Goal: Task Accomplishment & Management: Use online tool/utility

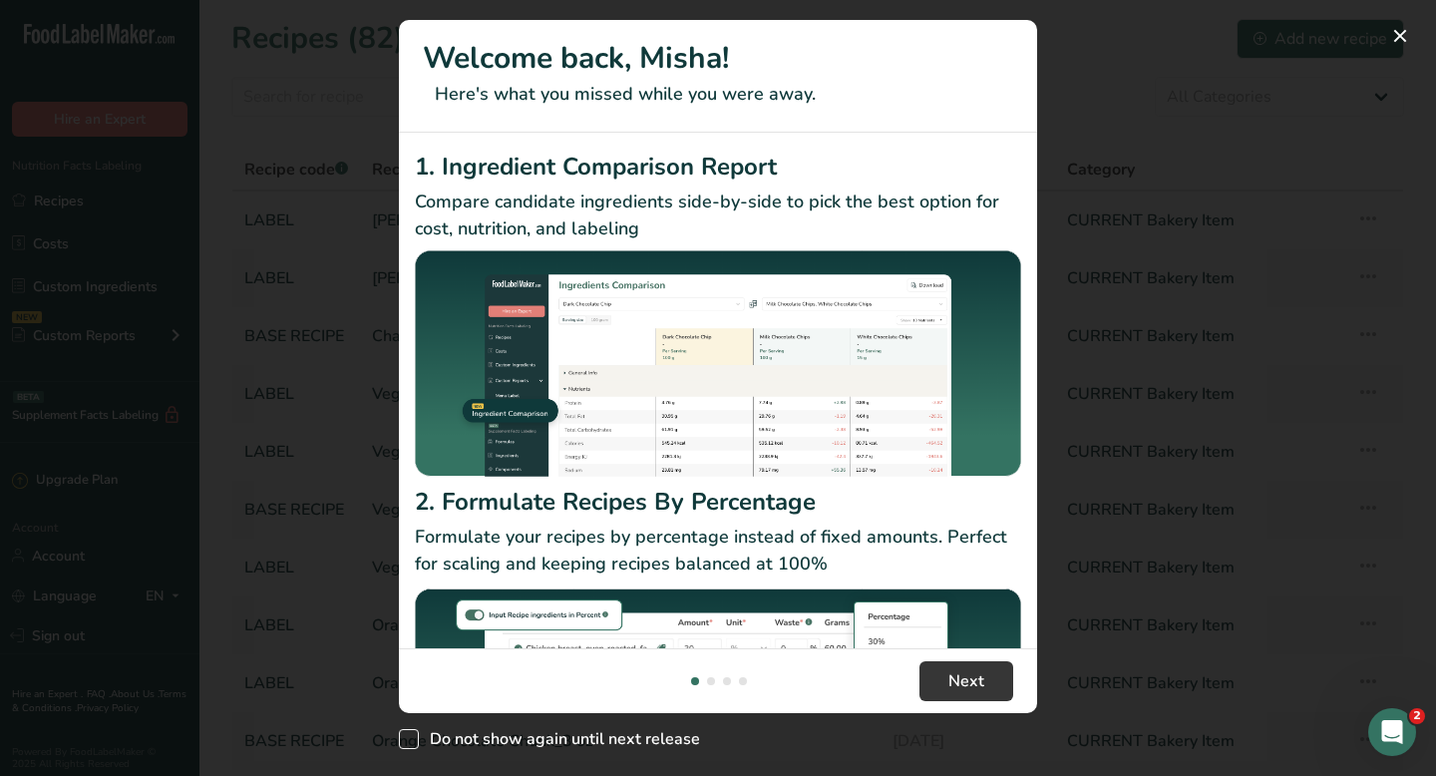
click at [409, 743] on span "New Features" at bounding box center [409, 739] width 20 height 20
click at [409, 743] on input "Do not show again until next release" at bounding box center [405, 739] width 13 height 13
checkbox input "true"
click at [1402, 41] on button "New Features" at bounding box center [1400, 36] width 32 height 32
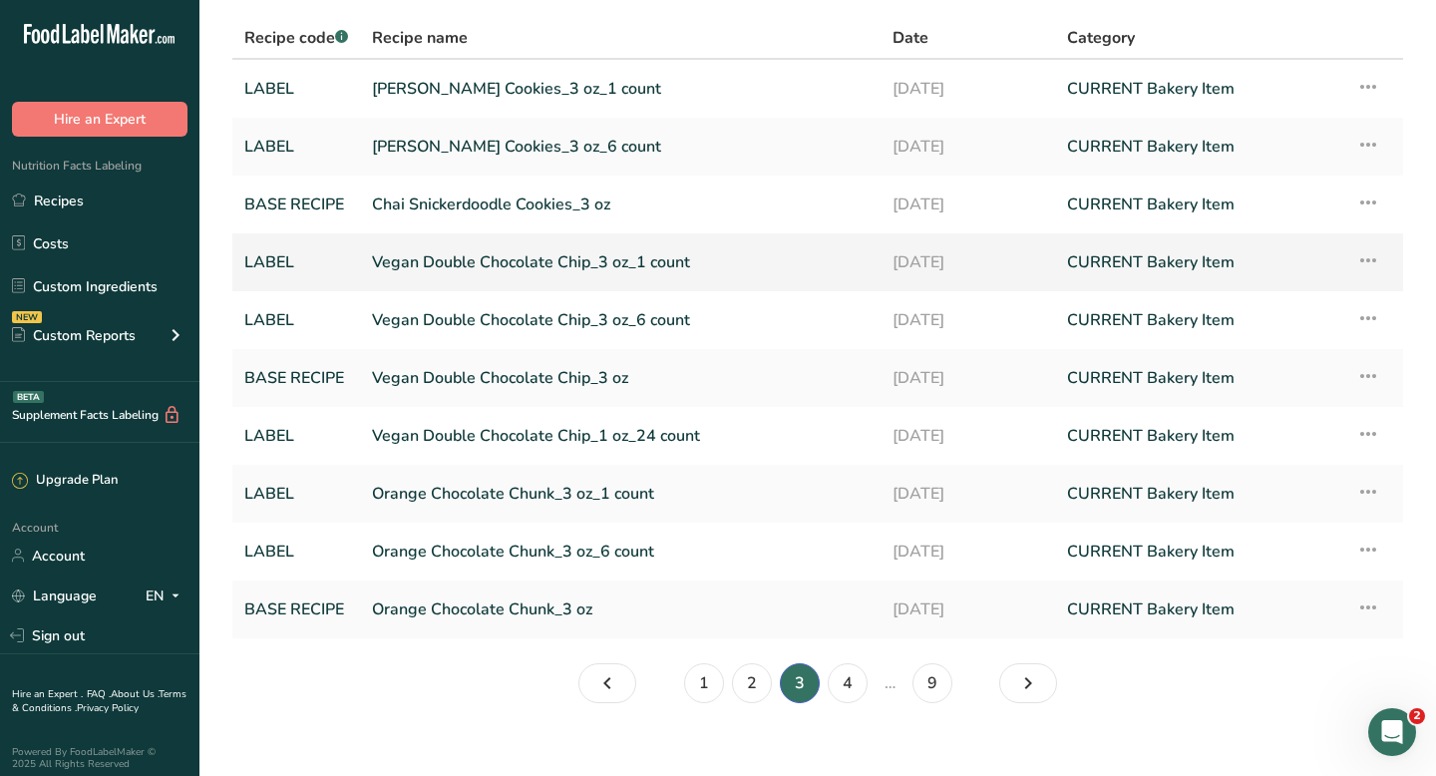
scroll to position [117, 0]
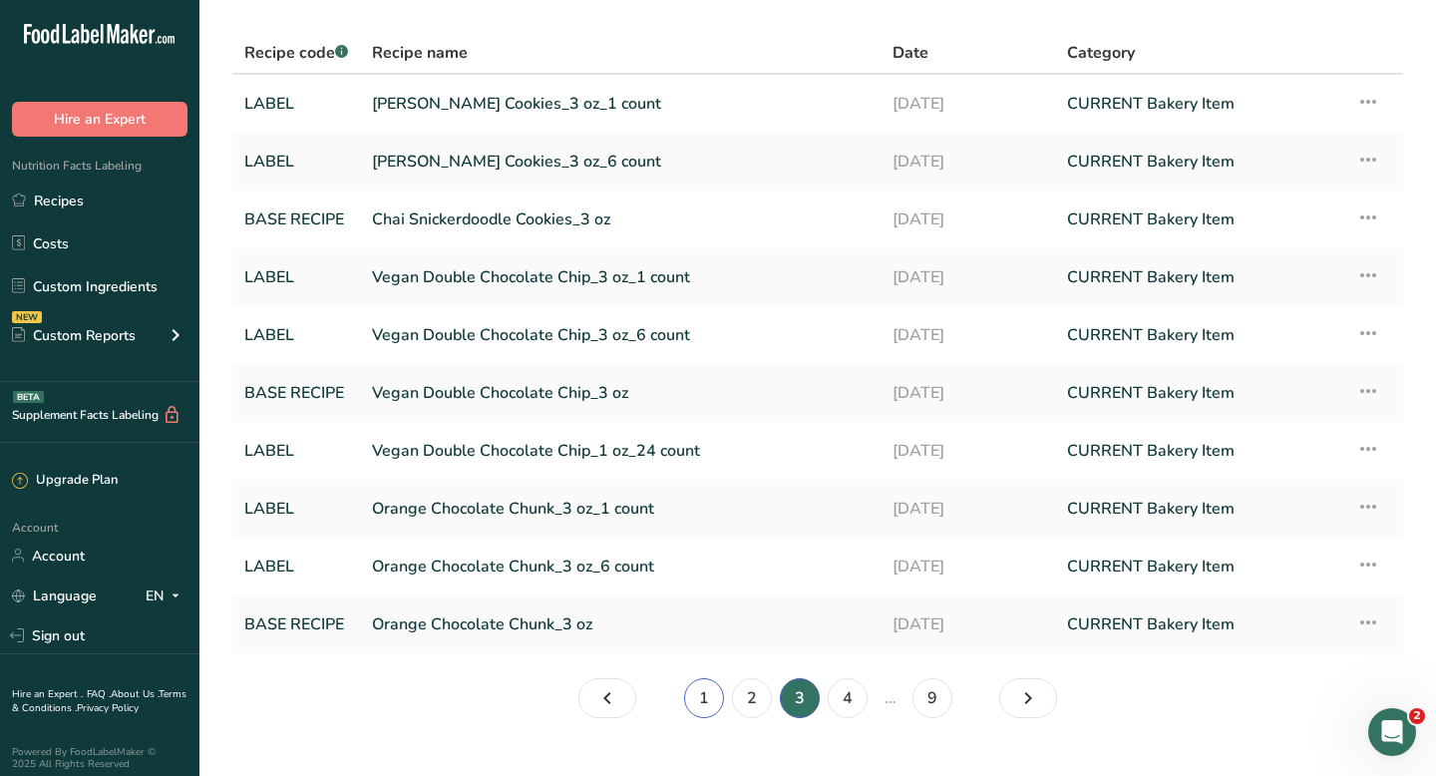
click at [702, 706] on link "1" at bounding box center [704, 698] width 40 height 40
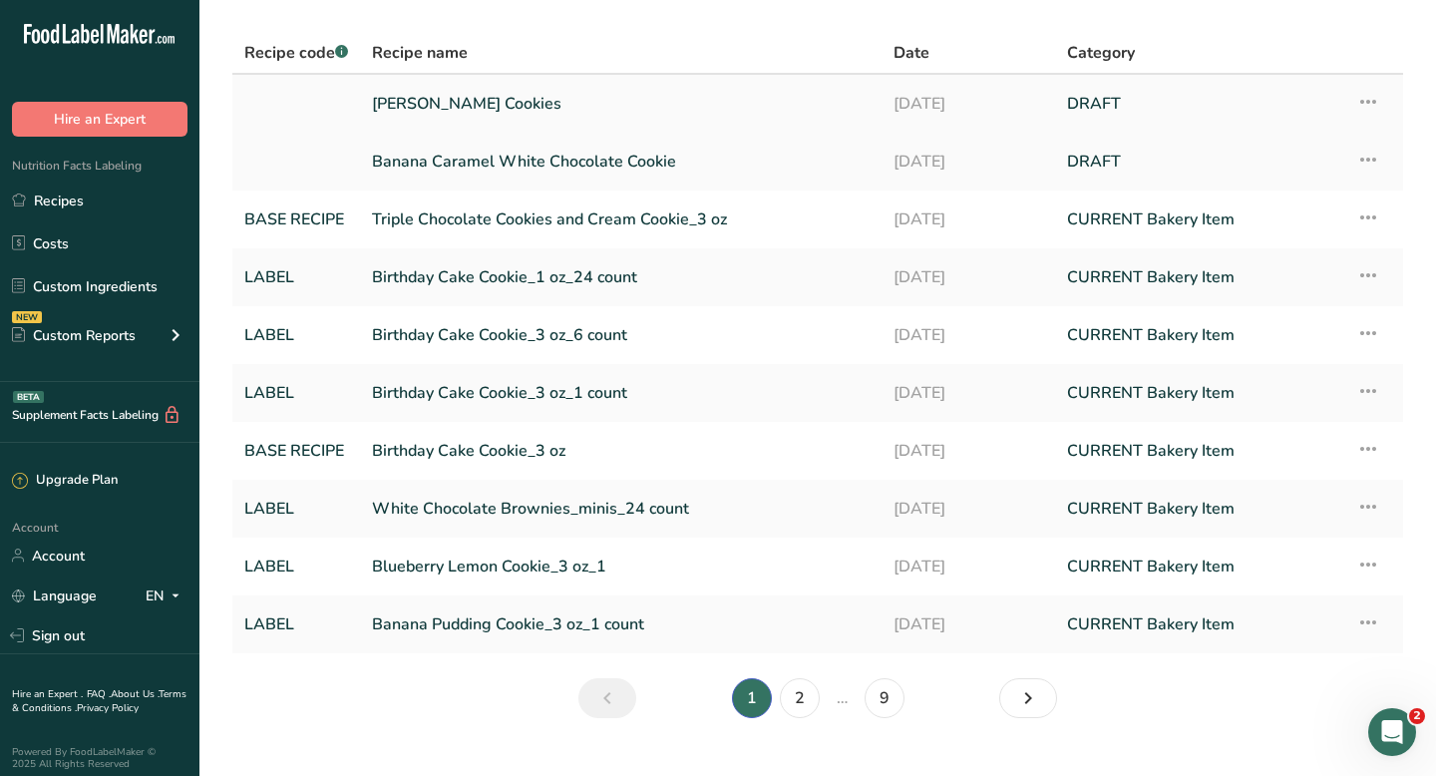
click at [462, 109] on link "[PERSON_NAME] Cookies" at bounding box center [621, 104] width 498 height 42
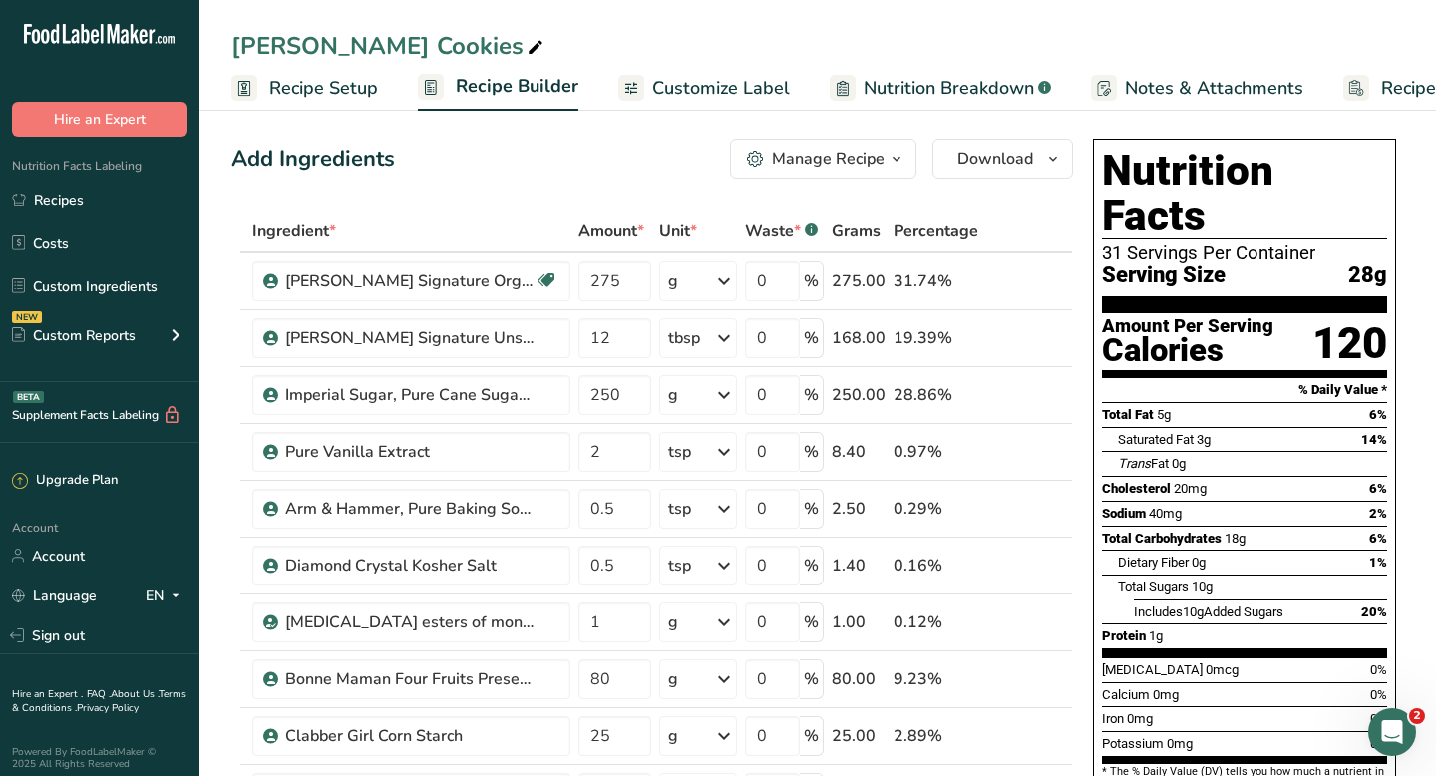
scroll to position [3, 0]
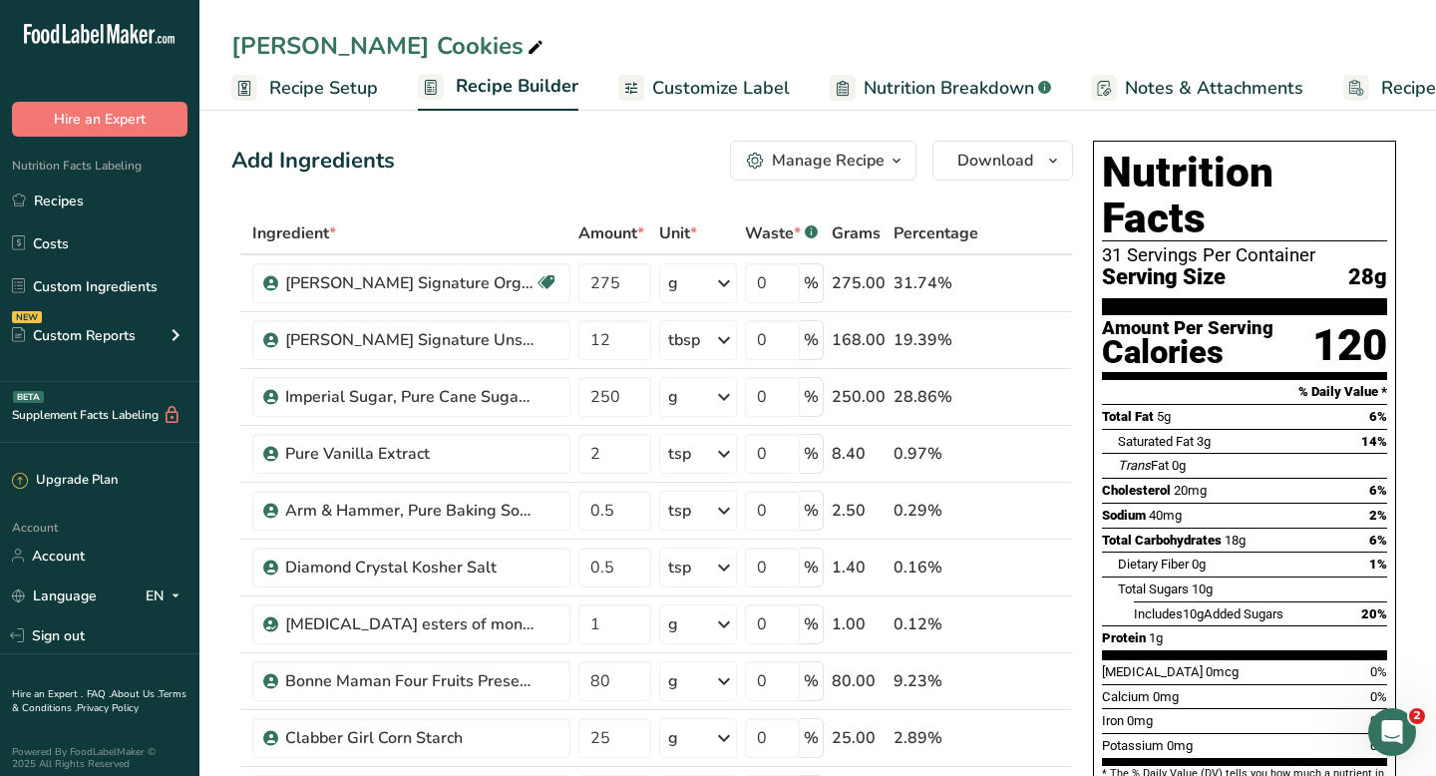
click at [894, 156] on icon "button" at bounding box center [896, 161] width 16 height 25
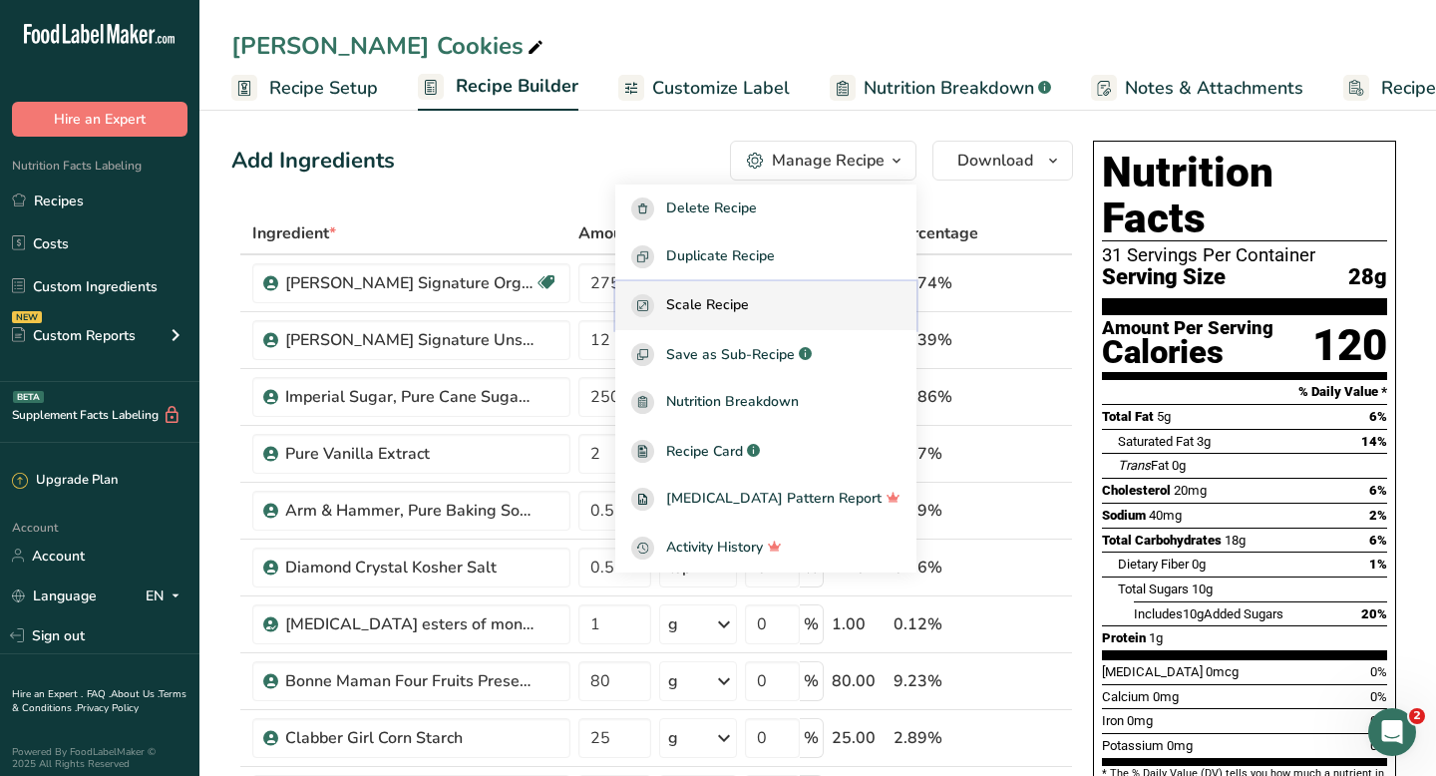
click at [749, 294] on span "Scale Recipe" at bounding box center [707, 305] width 83 height 23
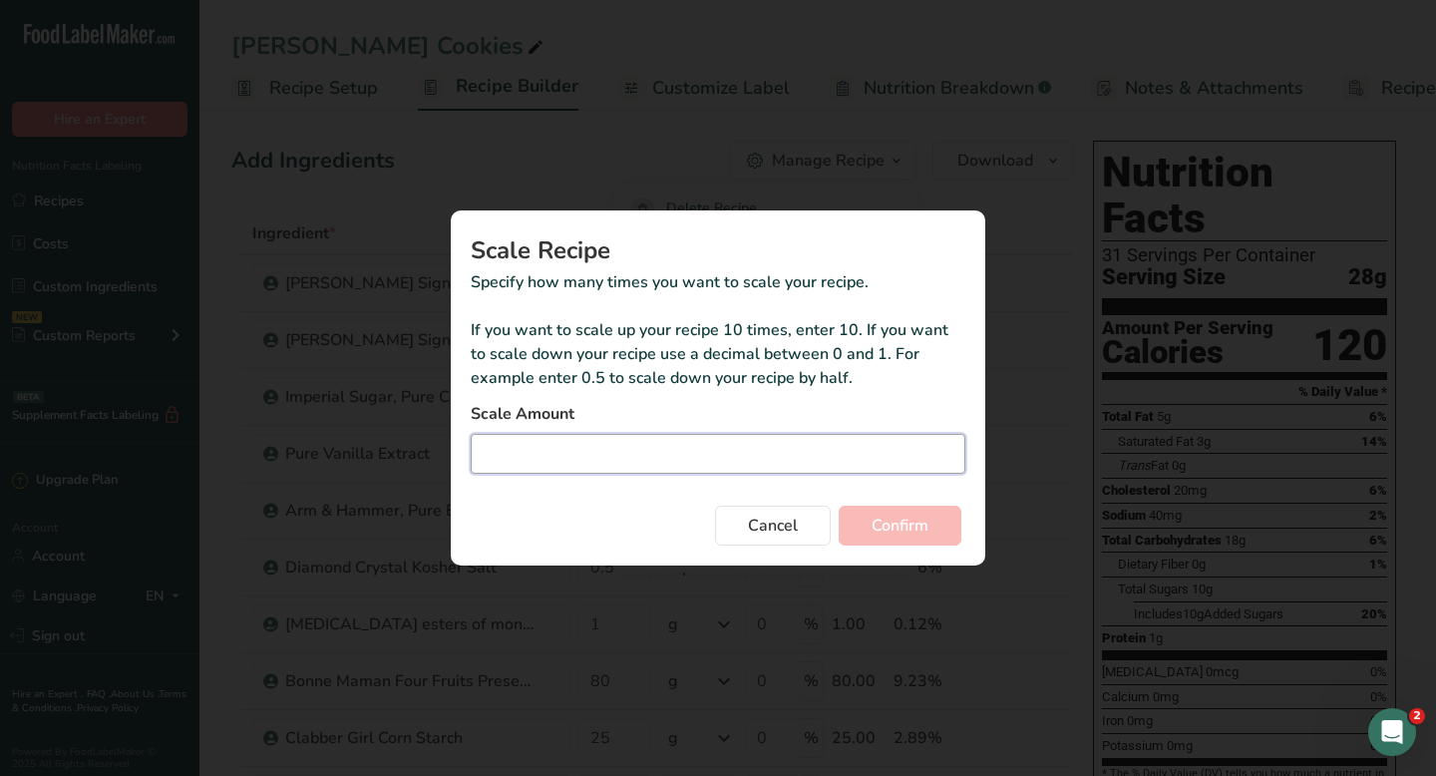
click at [630, 453] on input "Duplicate recipe modal" at bounding box center [718, 454] width 495 height 40
type input "0.5"
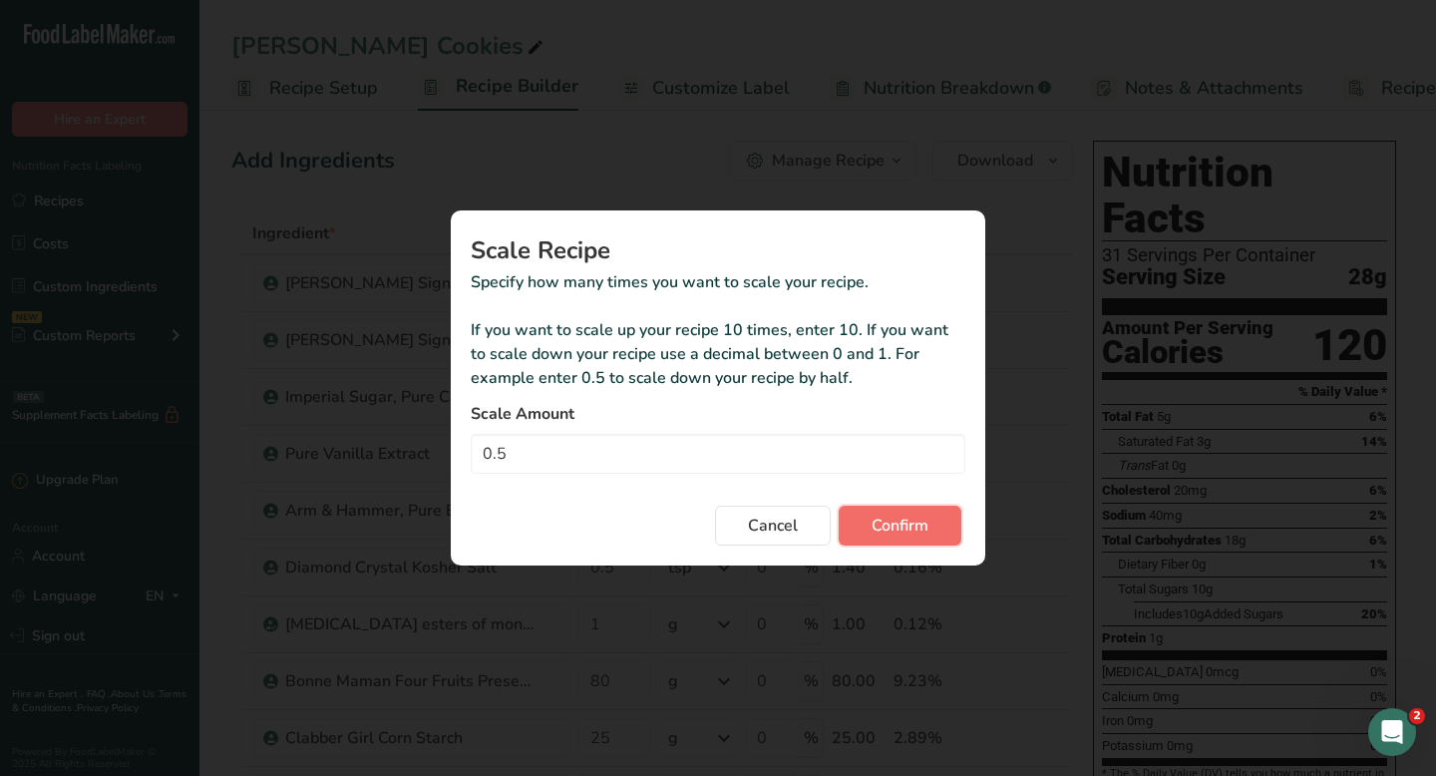
click at [896, 526] on span "Confirm" at bounding box center [900, 526] width 57 height 24
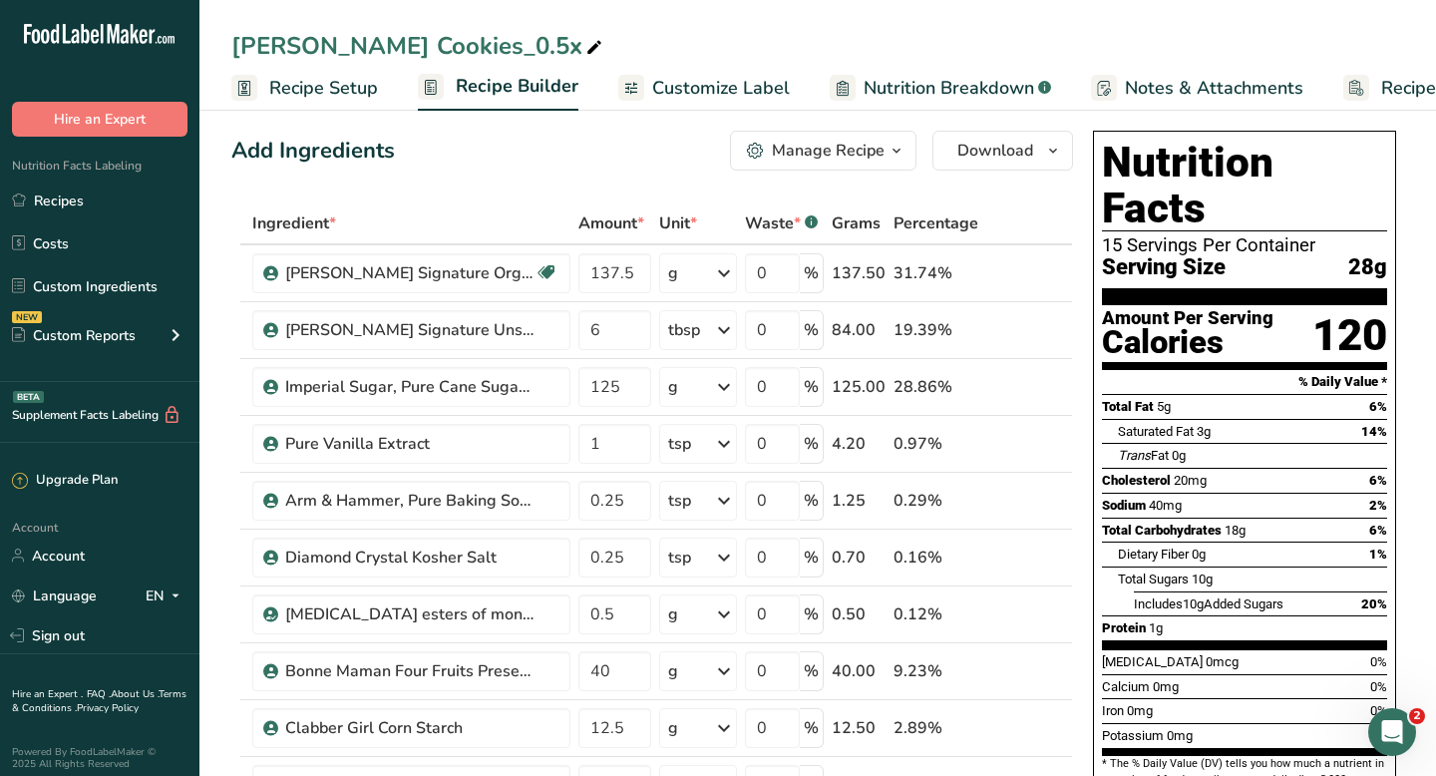
scroll to position [6, 0]
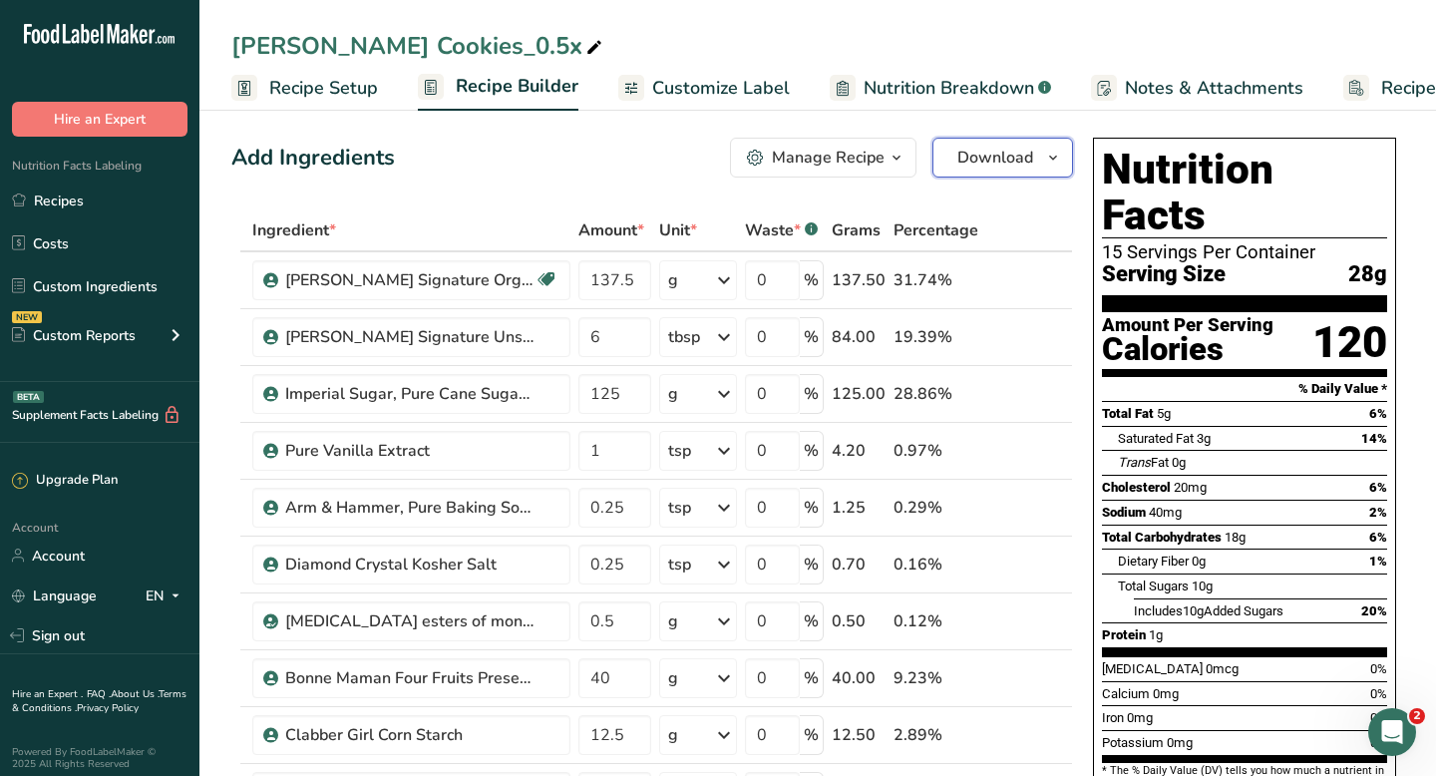
click at [1035, 161] on button "Download" at bounding box center [1002, 158] width 141 height 40
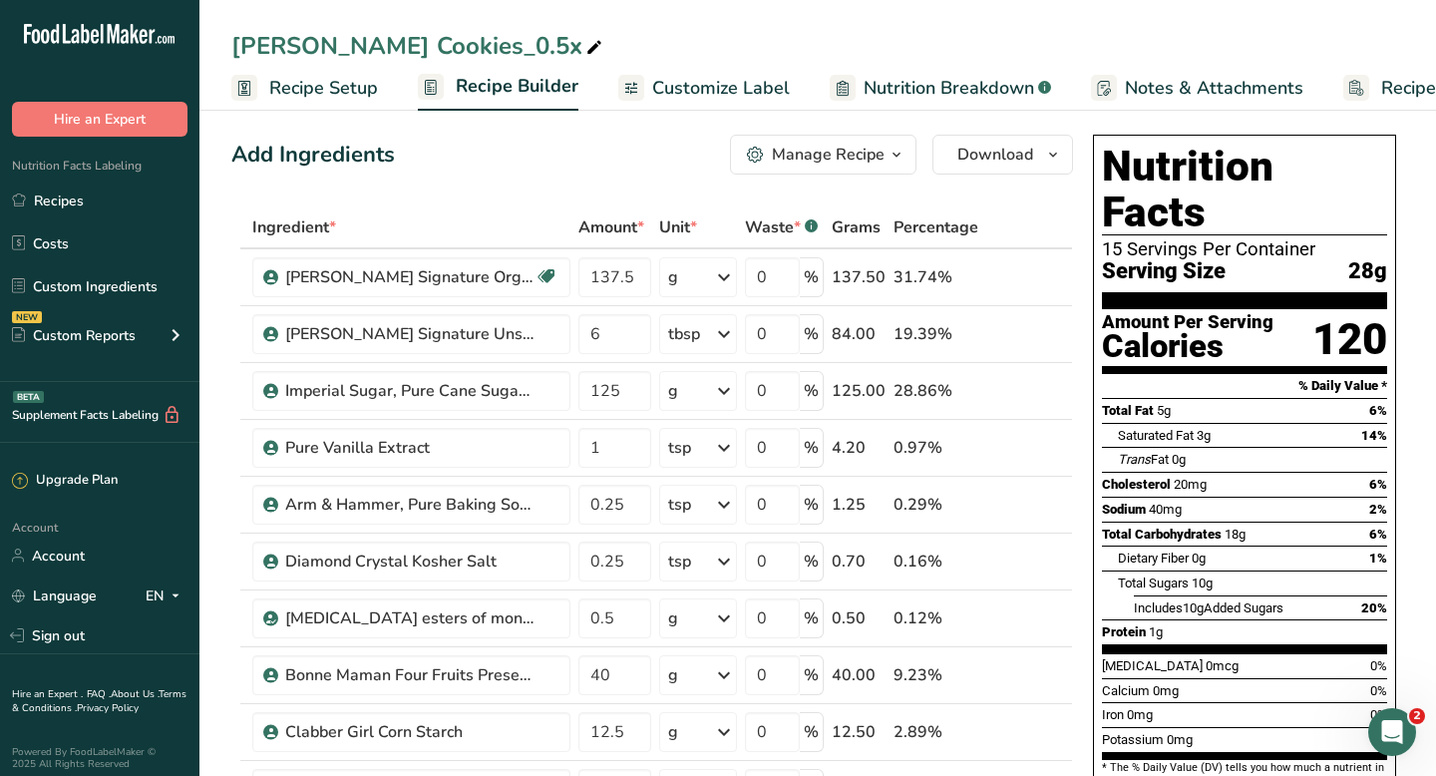
scroll to position [0, 0]
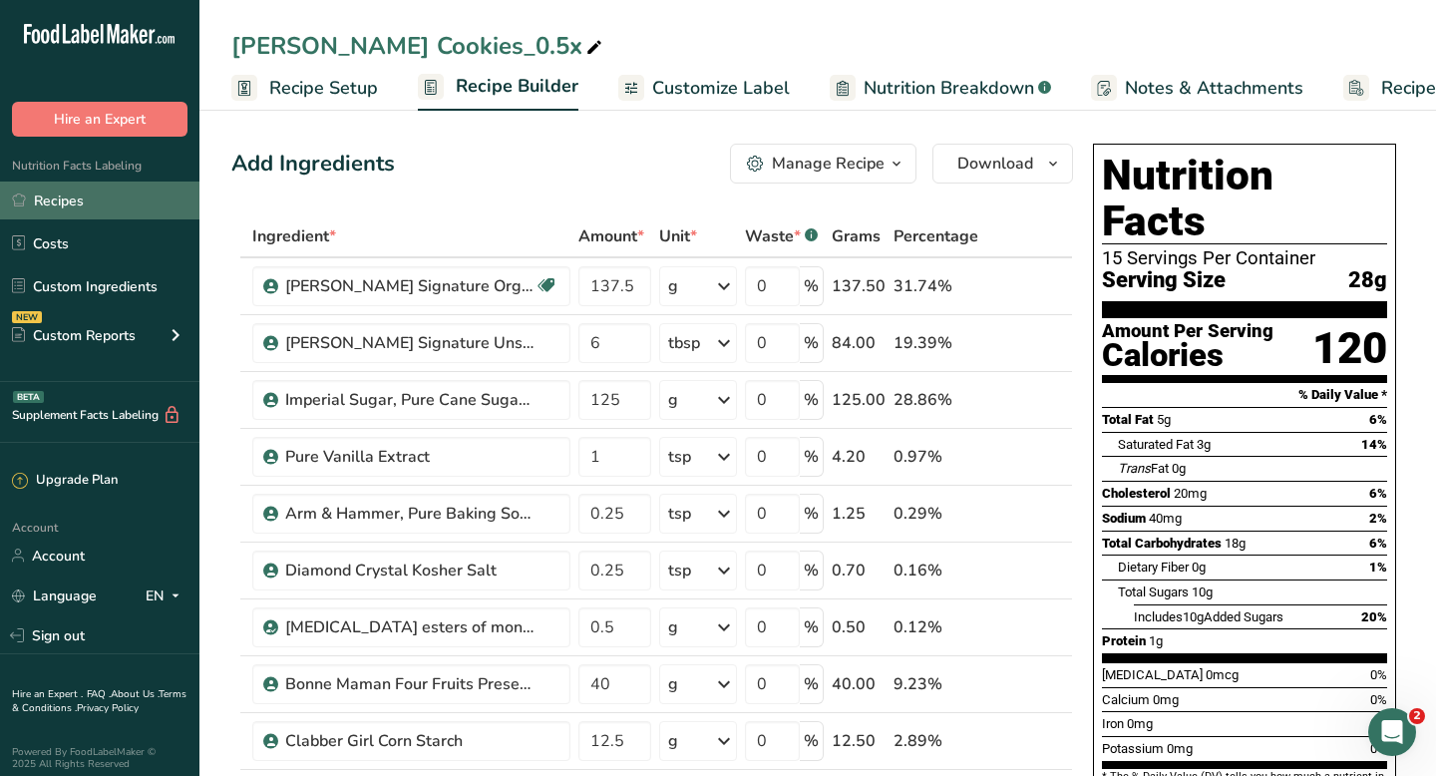
click at [79, 206] on link "Recipes" at bounding box center [99, 200] width 199 height 38
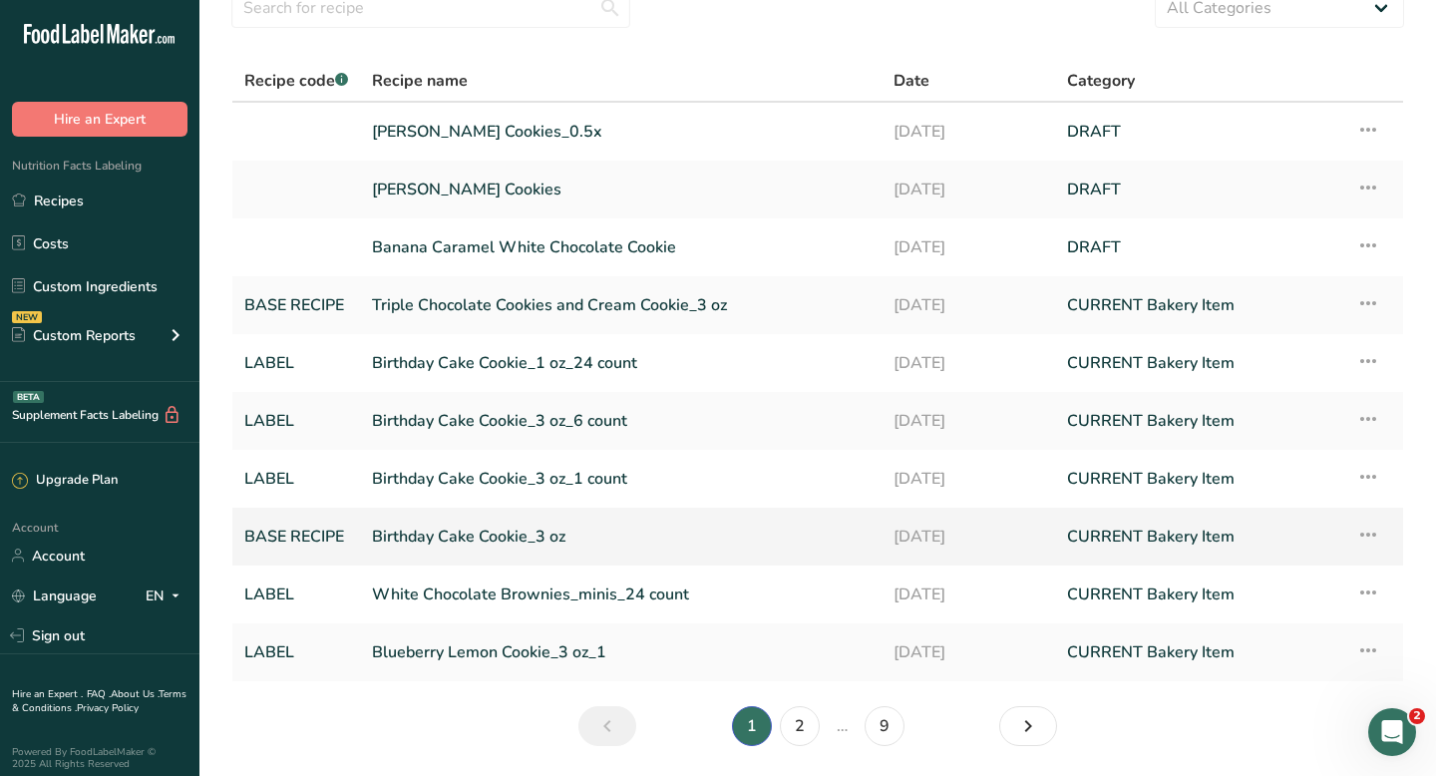
scroll to position [91, 0]
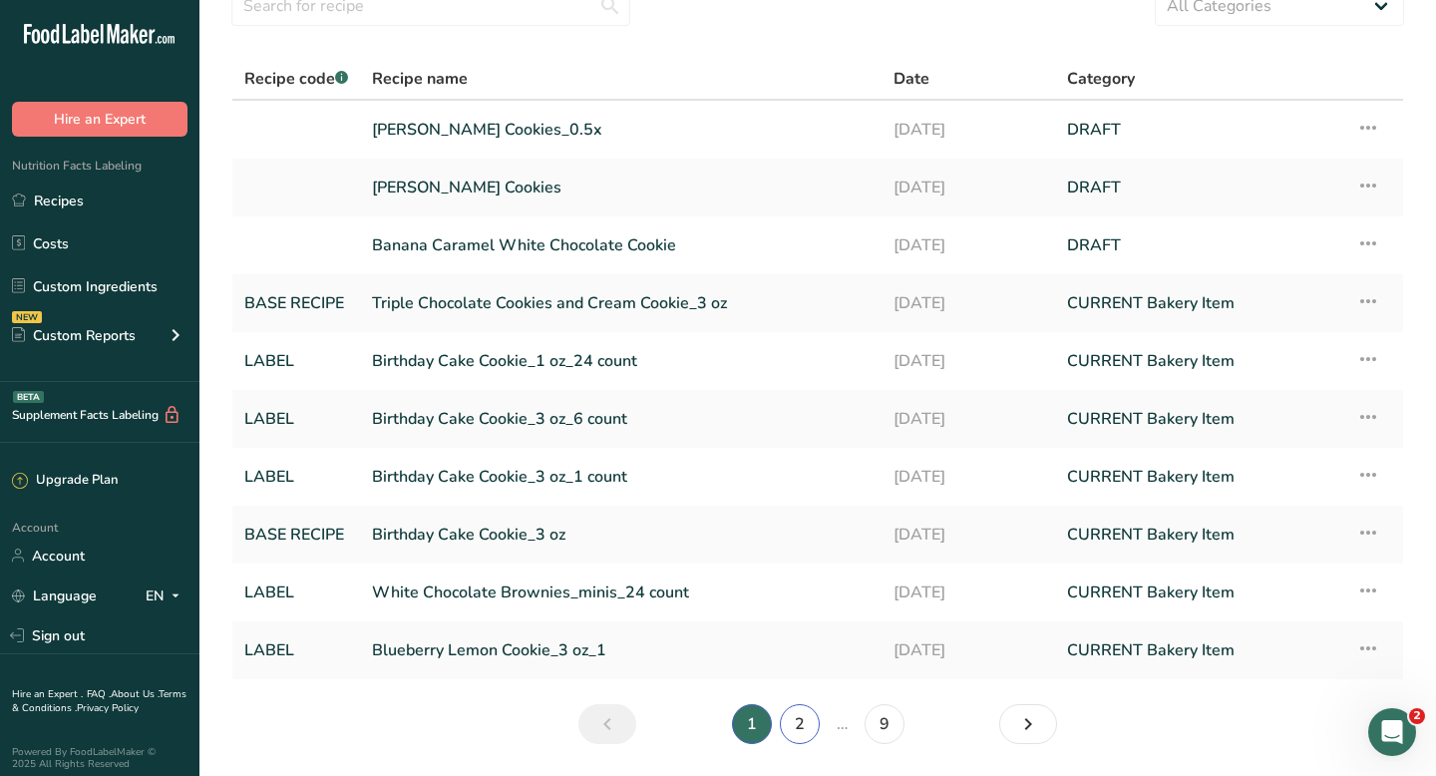
click at [808, 735] on link "2" at bounding box center [800, 724] width 40 height 40
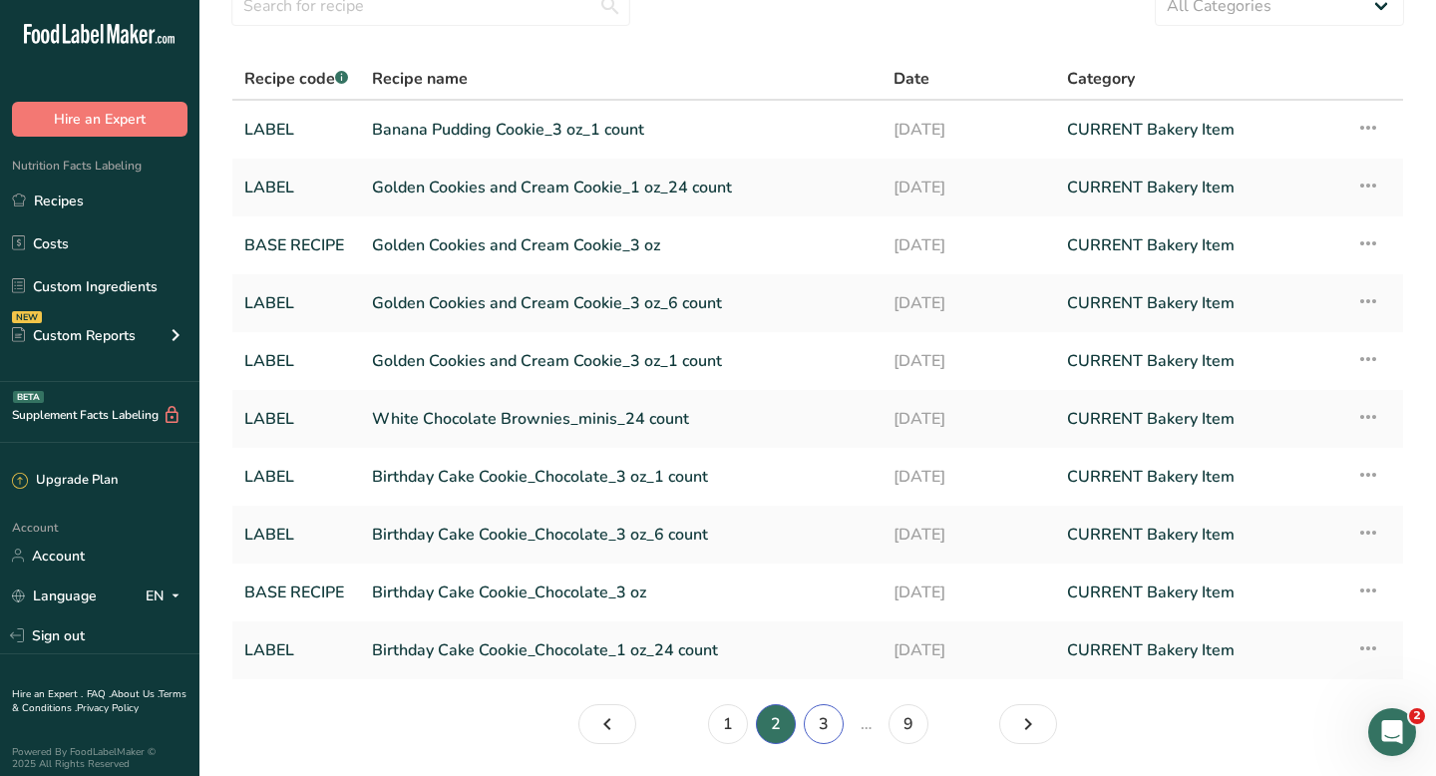
click at [821, 735] on link "3" at bounding box center [824, 724] width 40 height 40
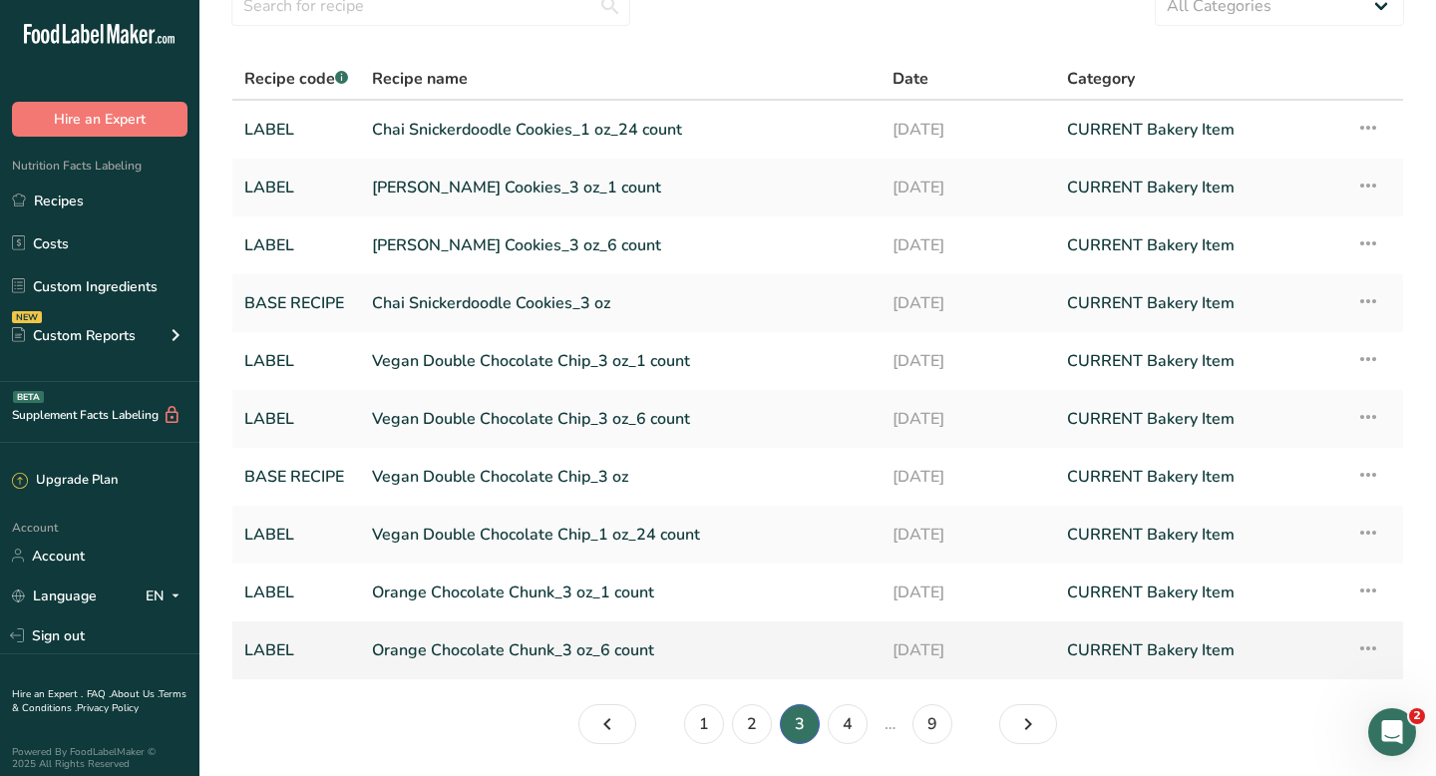
click at [506, 646] on link "Orange Chocolate Chunk_3 oz_6 count" at bounding box center [620, 650] width 497 height 42
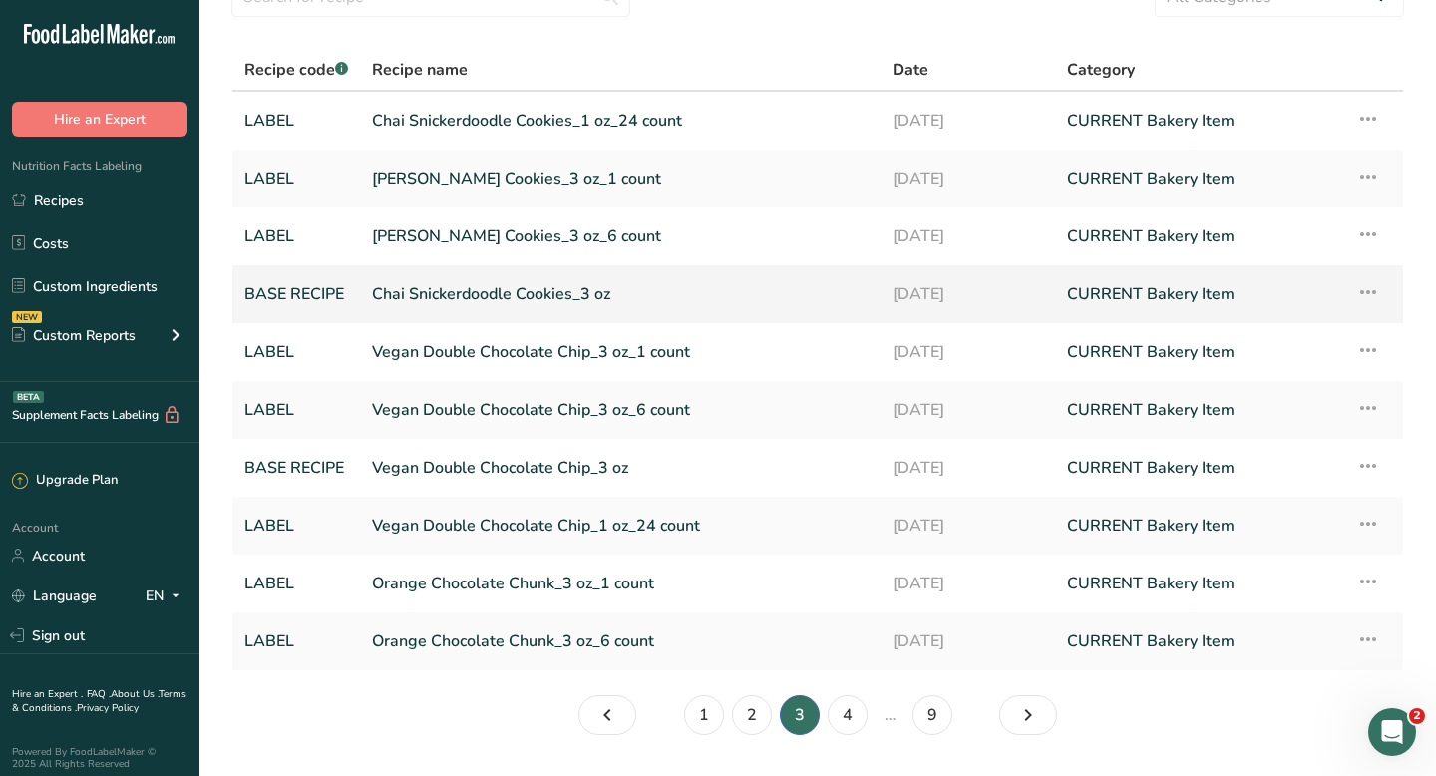
scroll to position [155, 0]
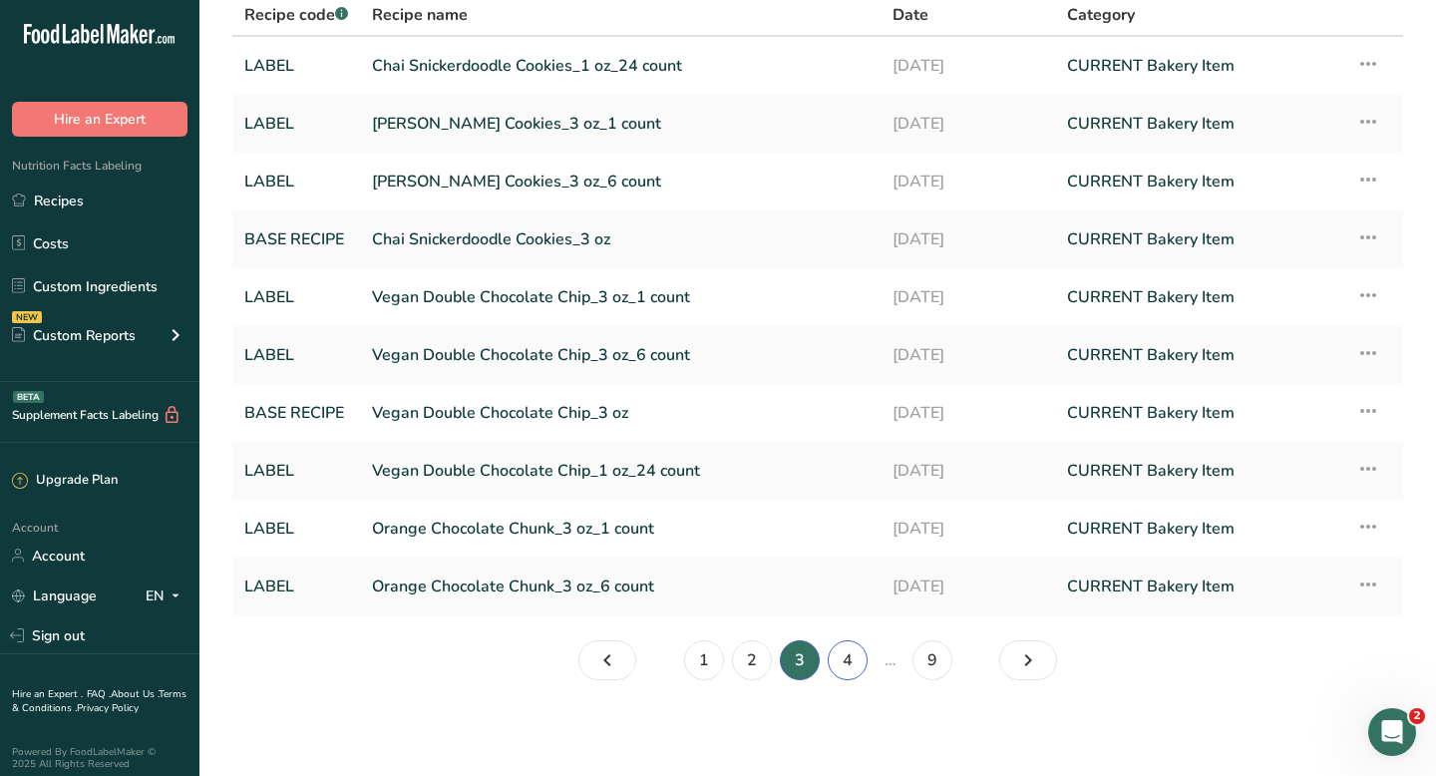
click at [848, 657] on link "4" at bounding box center [848, 660] width 40 height 40
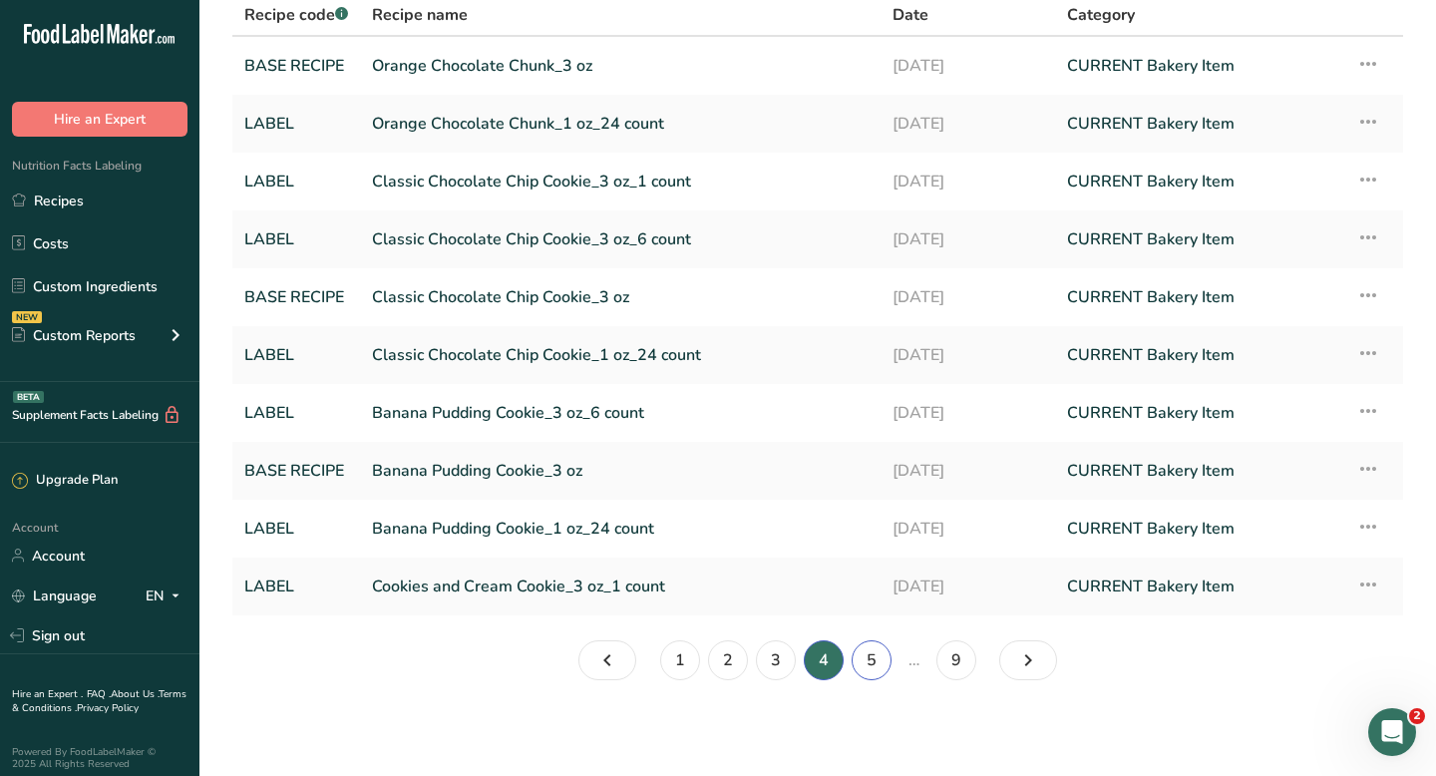
click at [879, 665] on link "5" at bounding box center [872, 660] width 40 height 40
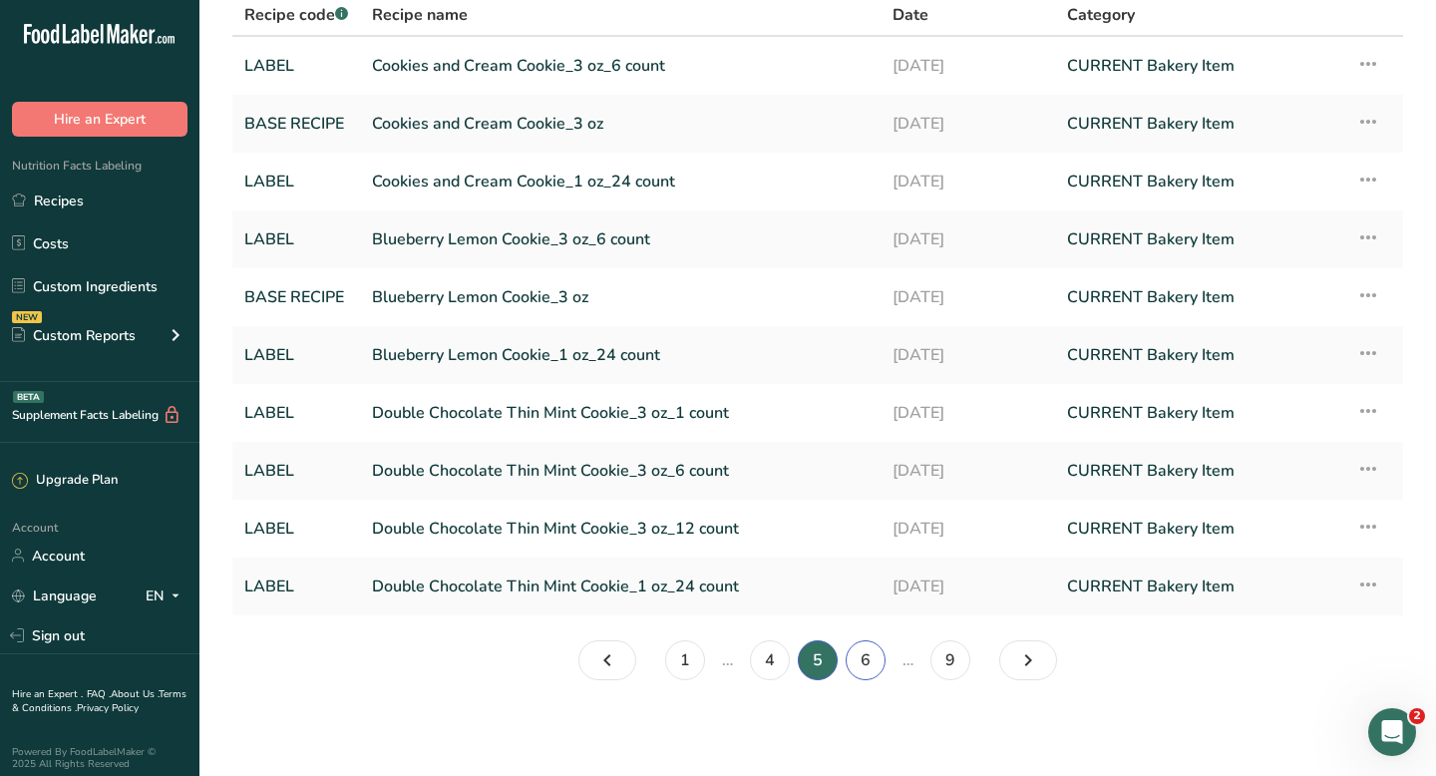
click at [880, 666] on link "6" at bounding box center [866, 660] width 40 height 40
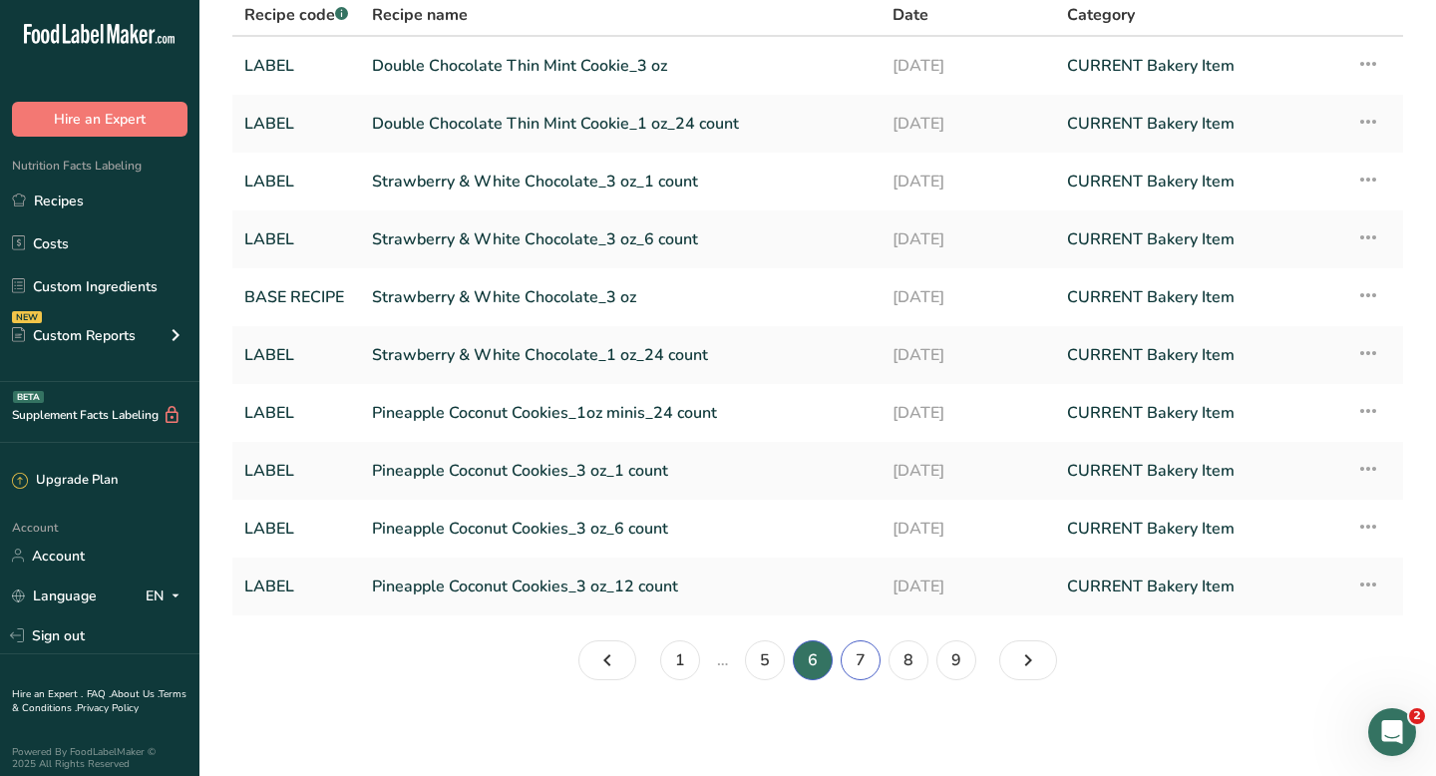
click at [860, 668] on link "7" at bounding box center [861, 660] width 40 height 40
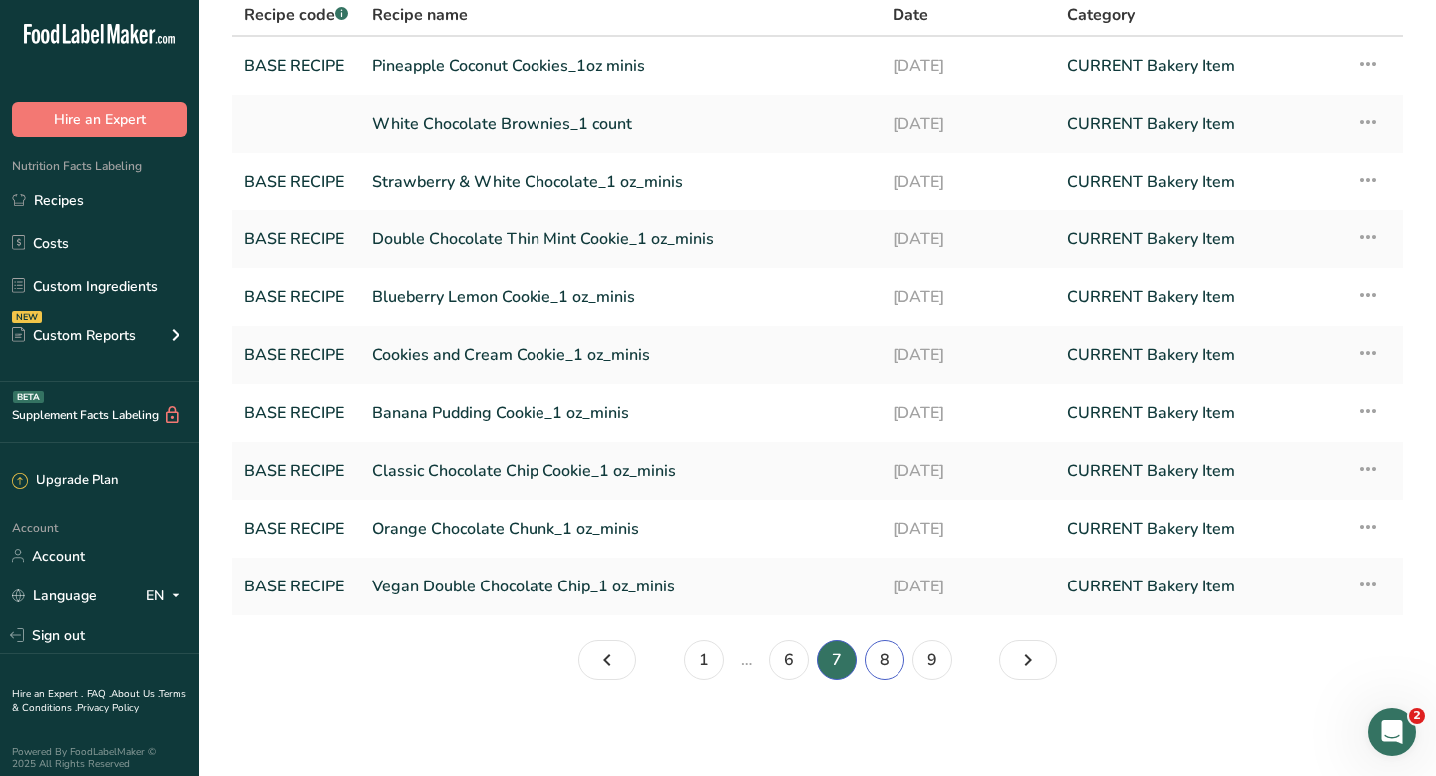
click at [889, 670] on link "8" at bounding box center [885, 660] width 40 height 40
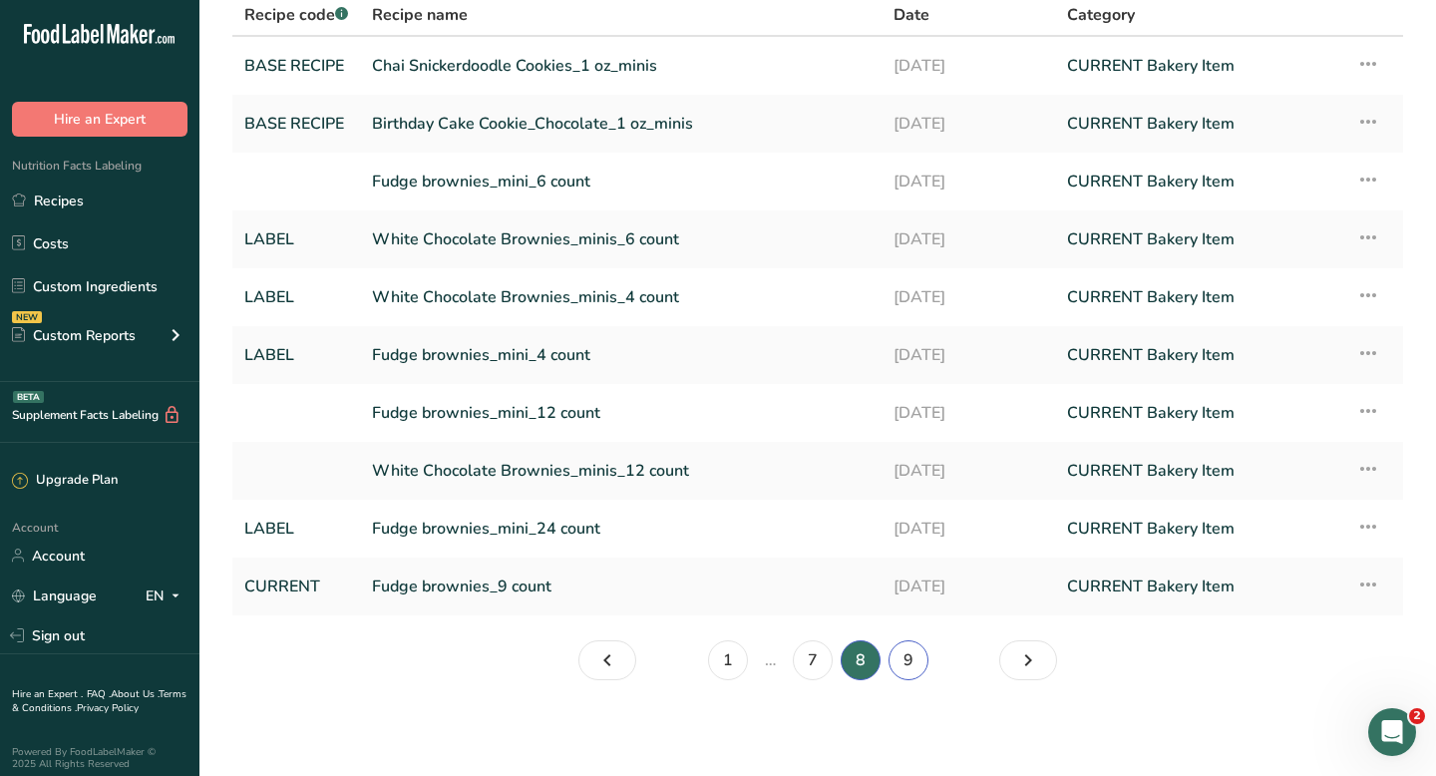
click at [910, 670] on link "9" at bounding box center [908, 660] width 40 height 40
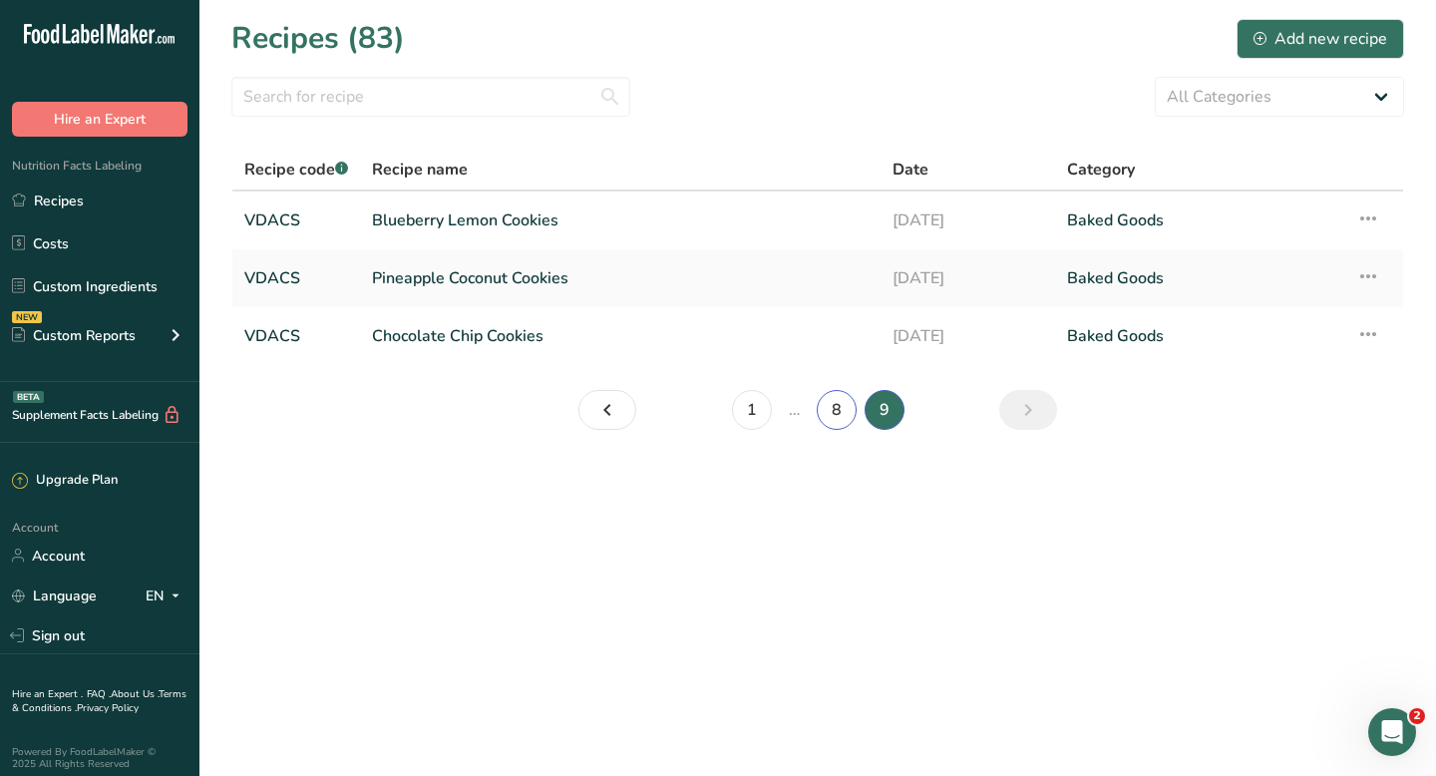
click at [846, 416] on link "8" at bounding box center [837, 410] width 40 height 40
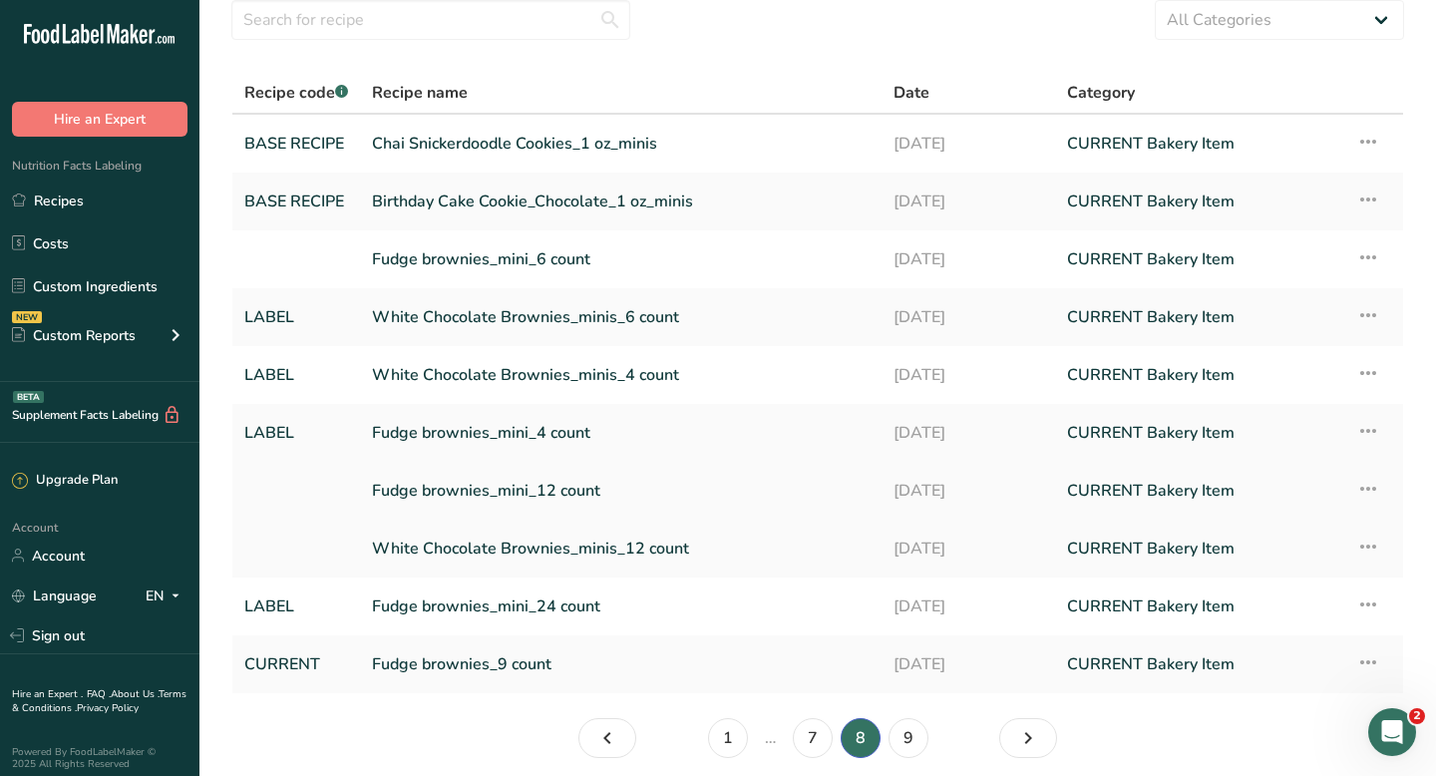
scroll to position [155, 0]
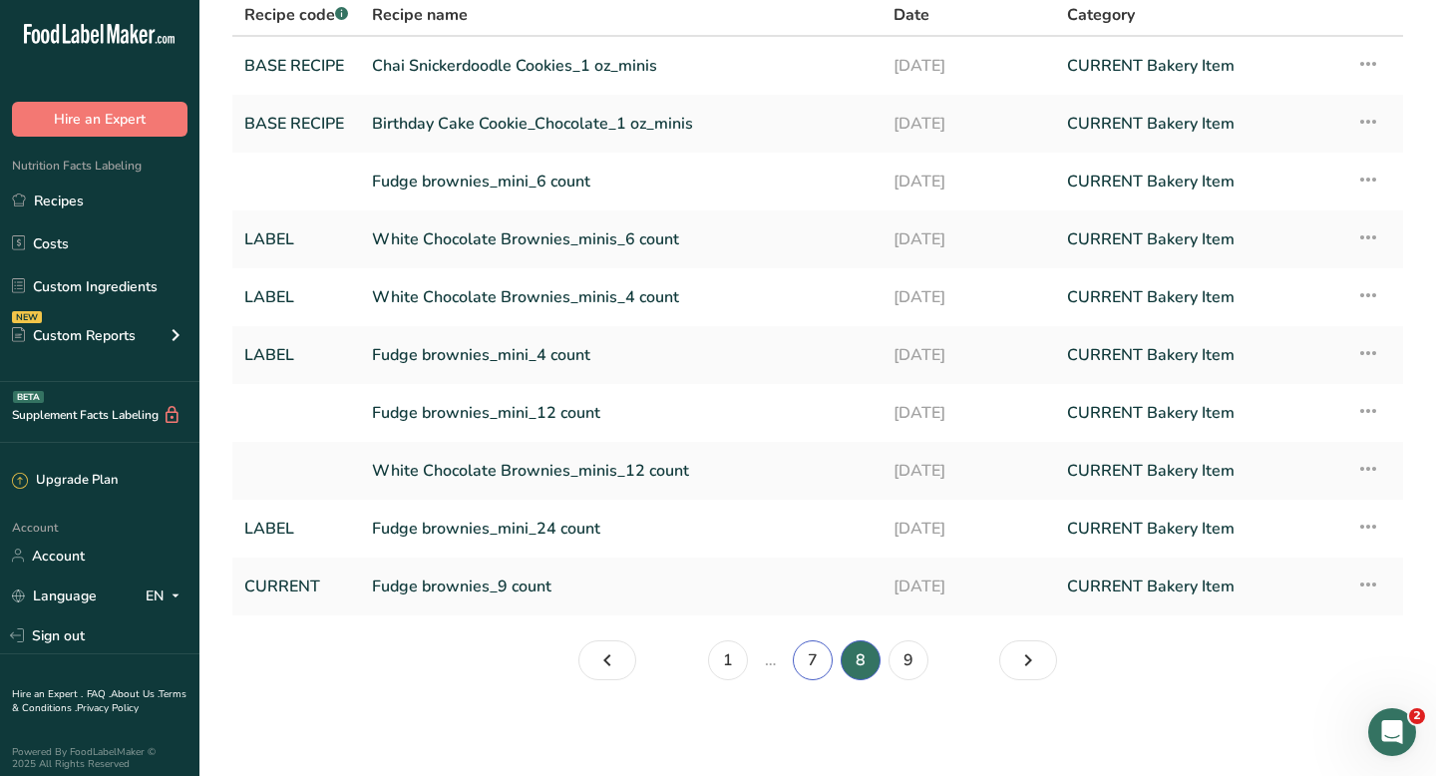
click at [820, 658] on link "7" at bounding box center [813, 660] width 40 height 40
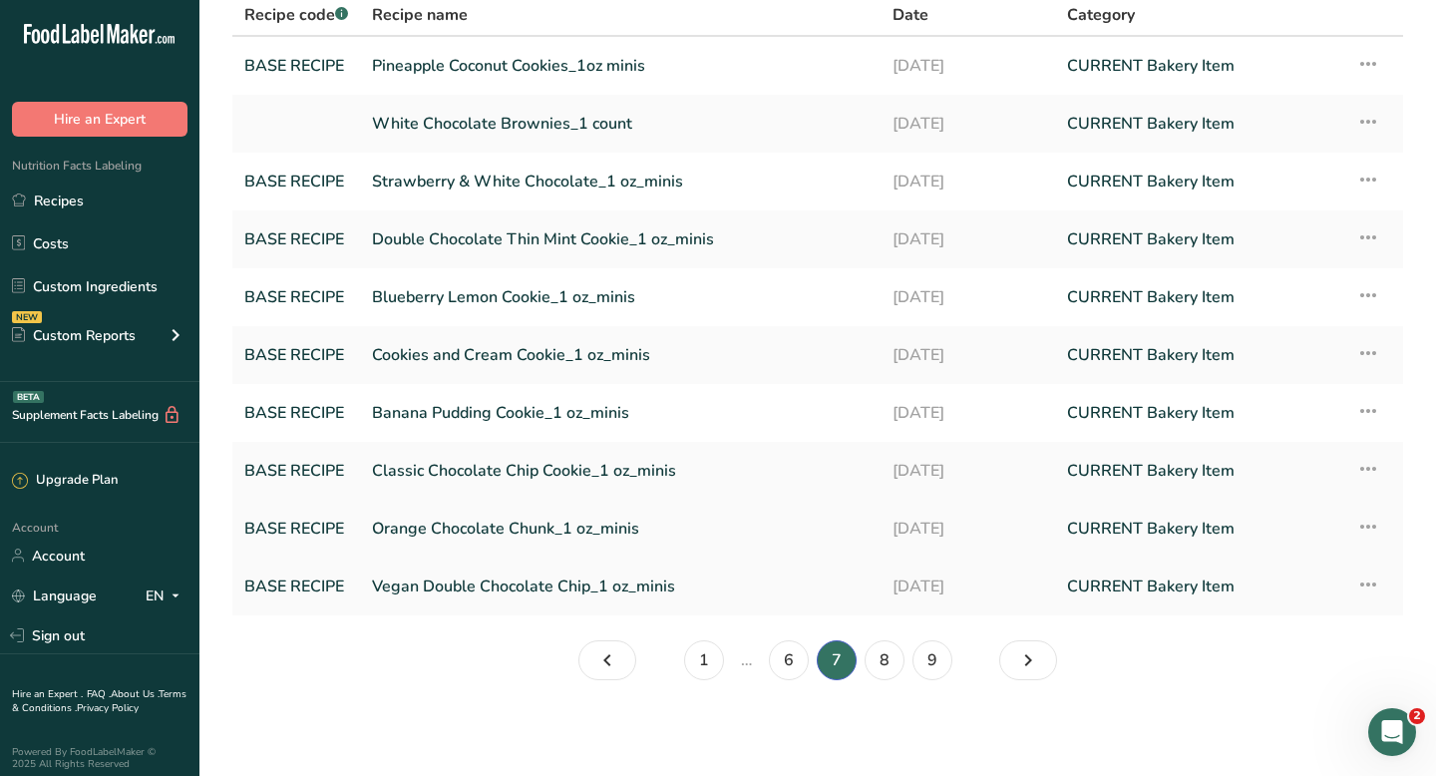
click at [489, 531] on link "Orange Chocolate Chunk_1 oz_minis" at bounding box center [620, 529] width 497 height 42
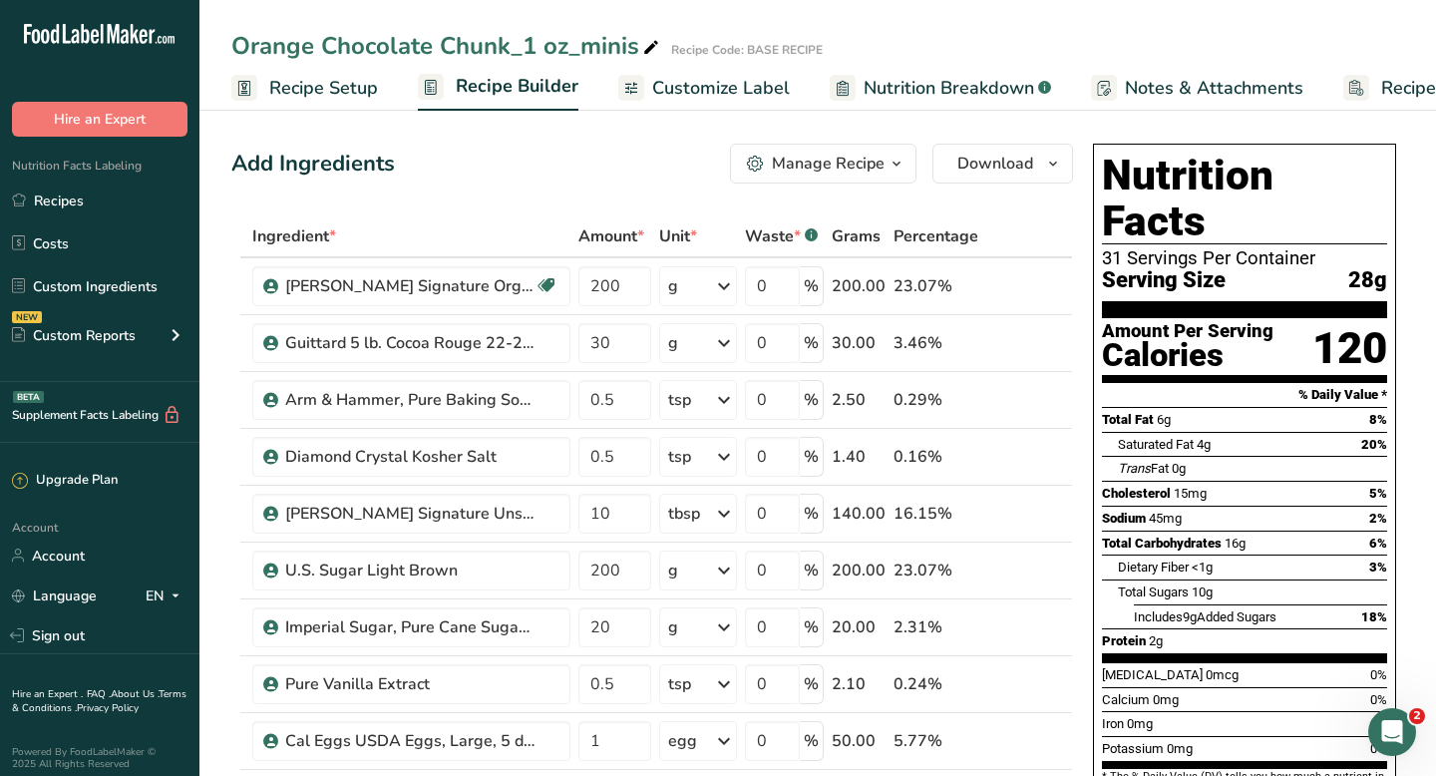
click at [834, 168] on div "Manage Recipe" at bounding box center [828, 164] width 113 height 24
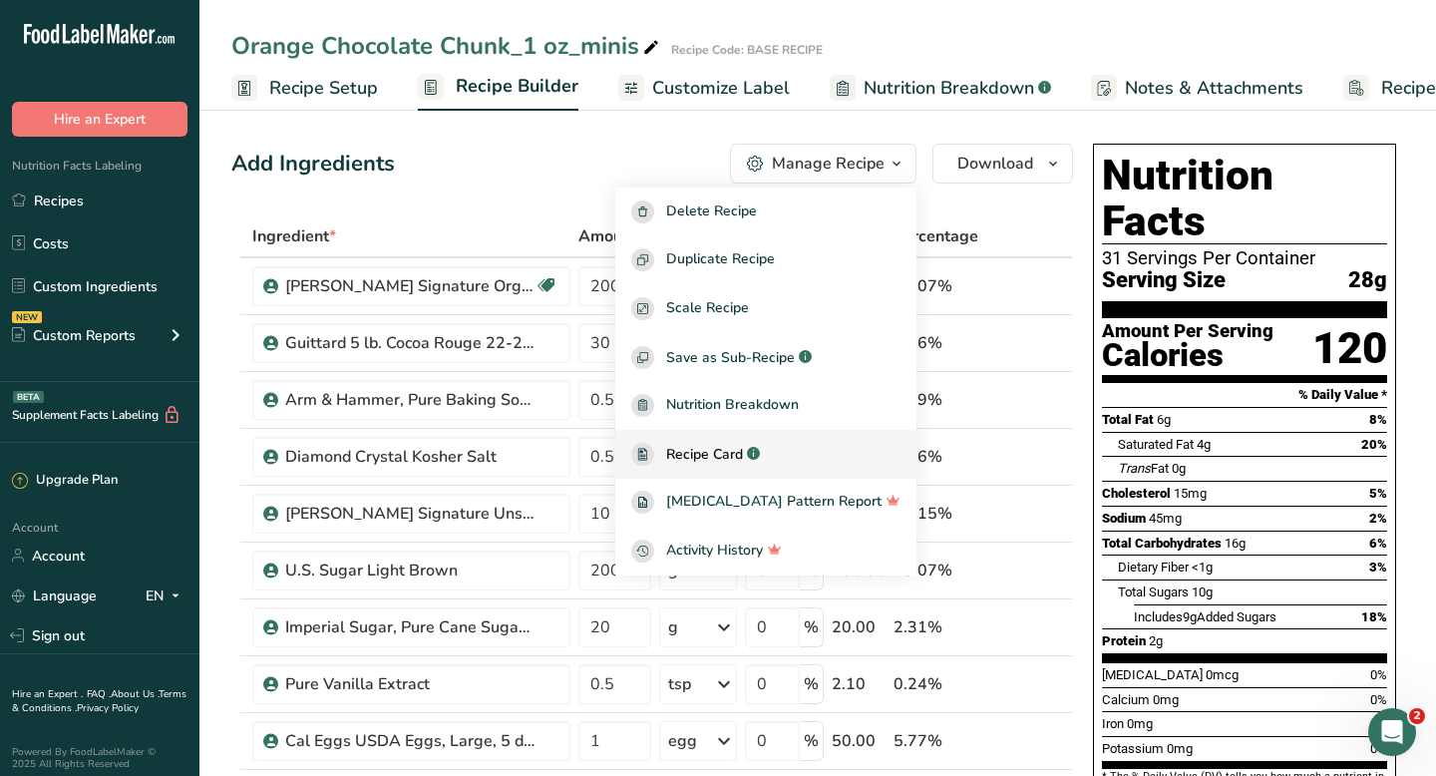
click at [711, 460] on span "Recipe Card" at bounding box center [704, 454] width 77 height 21
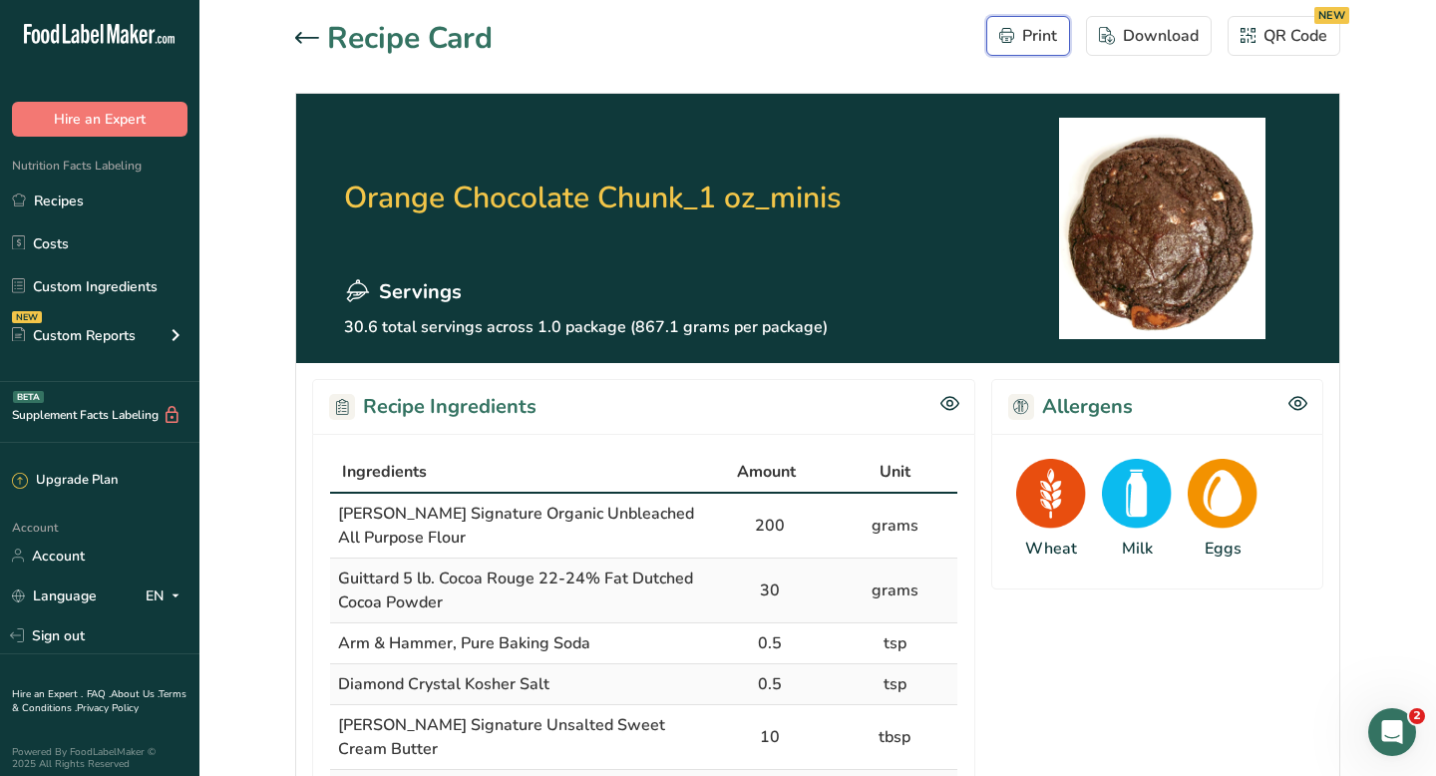
click at [1034, 39] on div "Print" at bounding box center [1028, 36] width 58 height 24
click at [1017, 45] on div "Print" at bounding box center [1028, 36] width 58 height 24
